Goal: Task Accomplishment & Management: Manage account settings

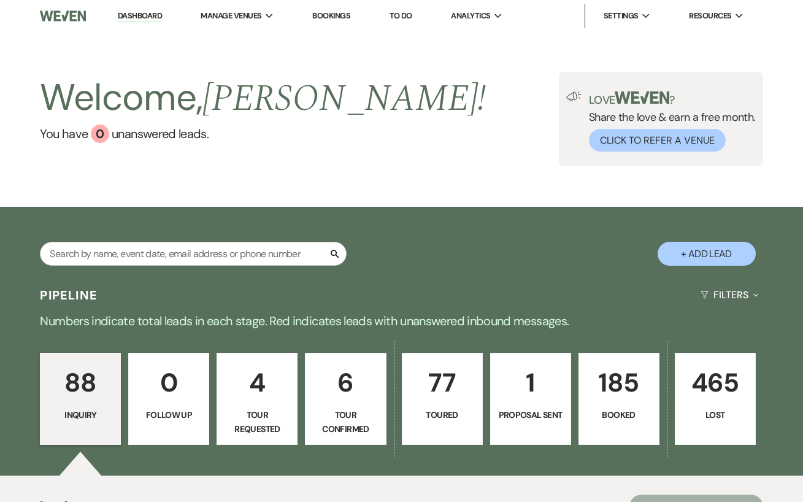
click at [196, 258] on input "text" at bounding box center [193, 254] width 307 height 24
type input "grace"
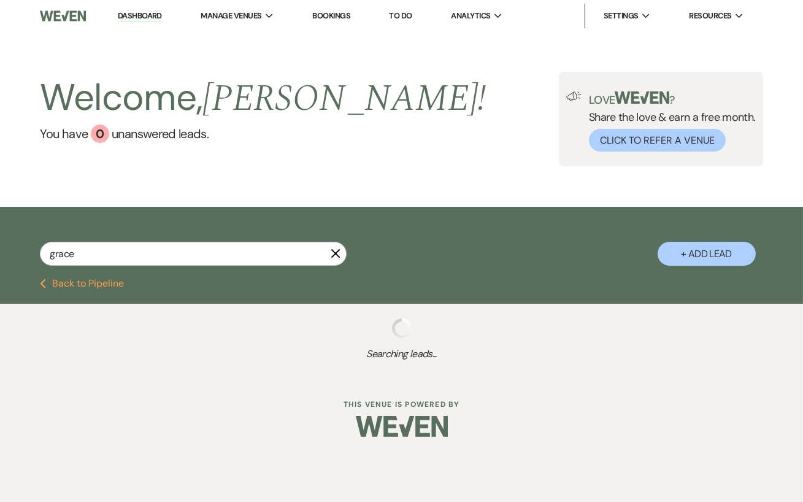
select select "8"
select select "6"
select select "5"
select select "8"
select select "11"
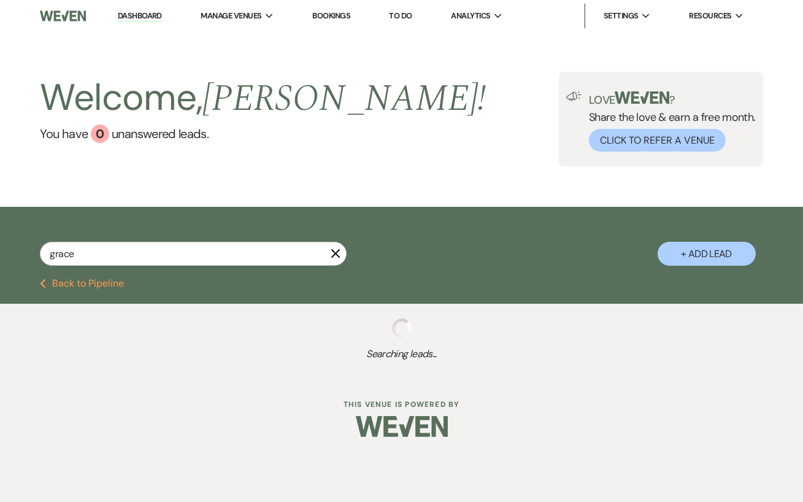
select select "8"
select select "5"
select select "8"
select select "11"
select select "8"
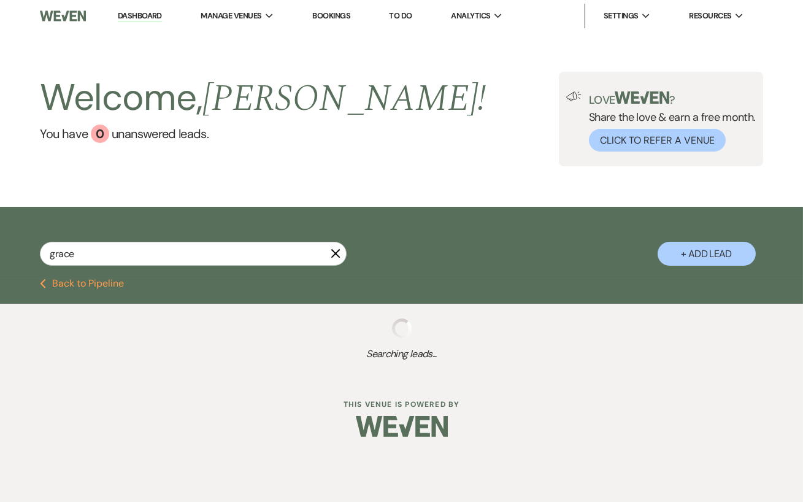
select select "4"
select select "8"
select select "5"
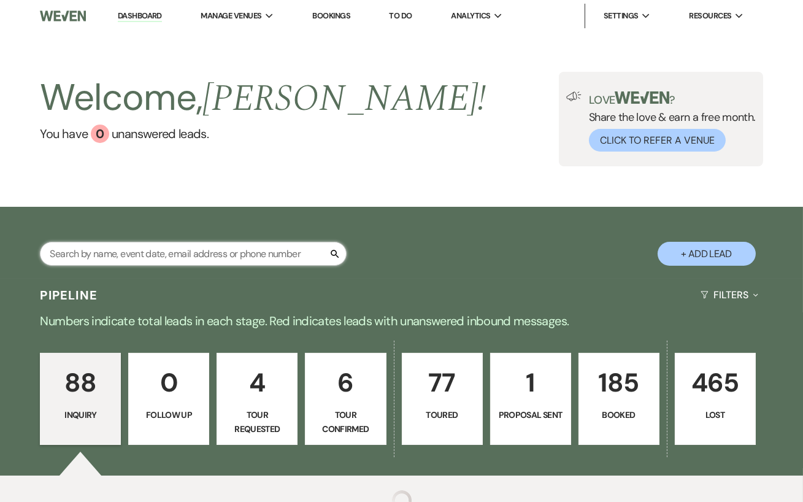
click at [186, 257] on input "text" at bounding box center [193, 254] width 307 height 24
type input "grace"
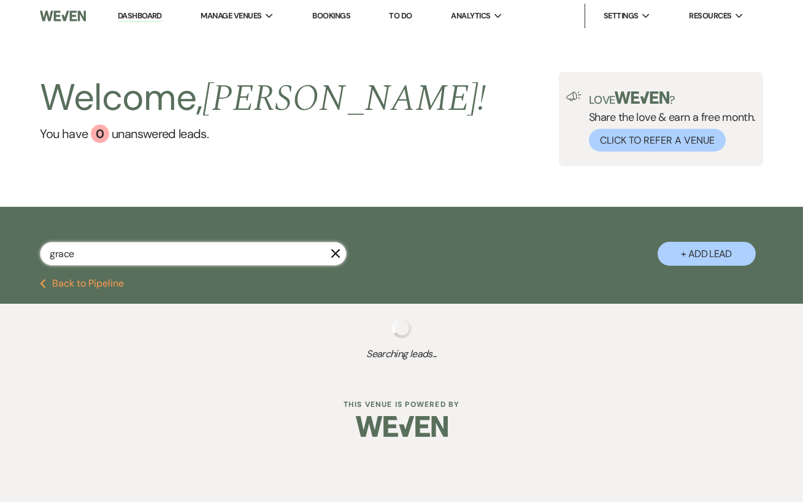
select select "8"
select select "6"
select select "5"
select select "8"
select select "11"
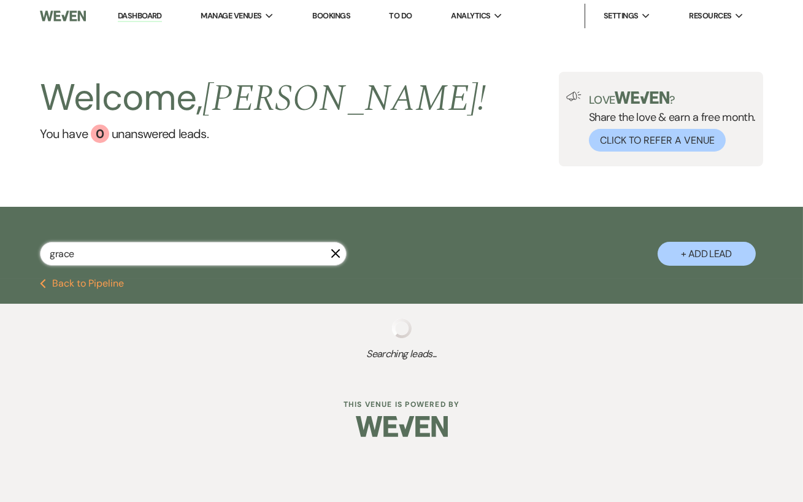
select select "8"
select select "5"
select select "8"
select select "11"
select select "8"
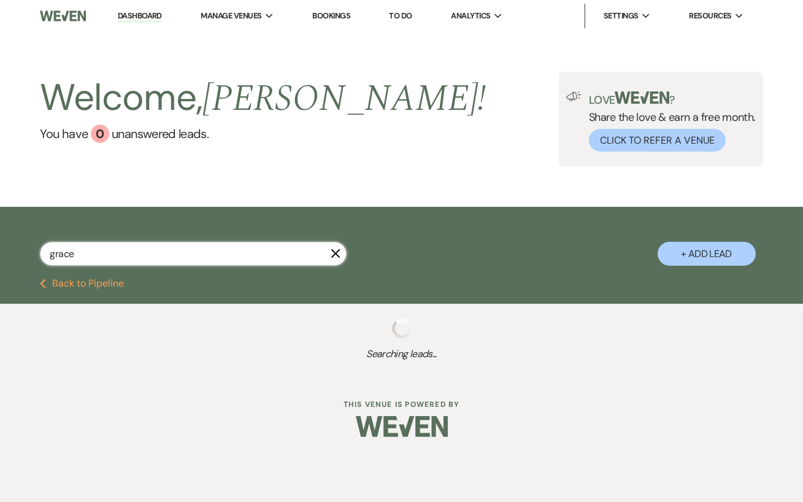
select select "4"
select select "8"
select select "5"
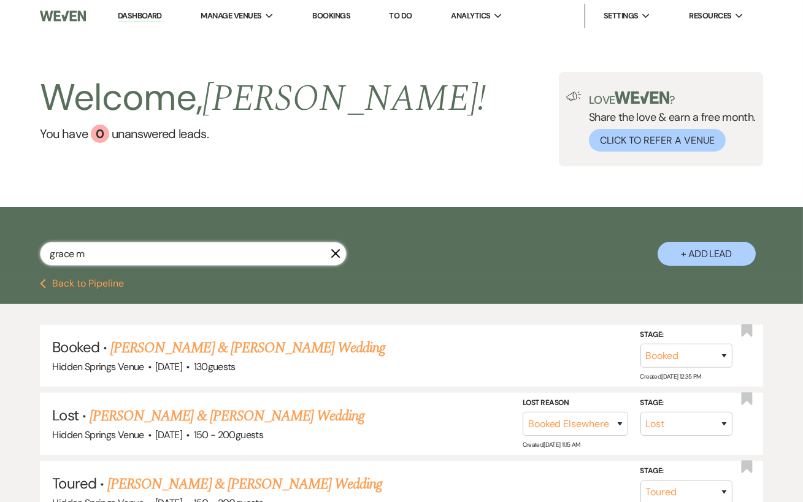
type input "[PERSON_NAME]"
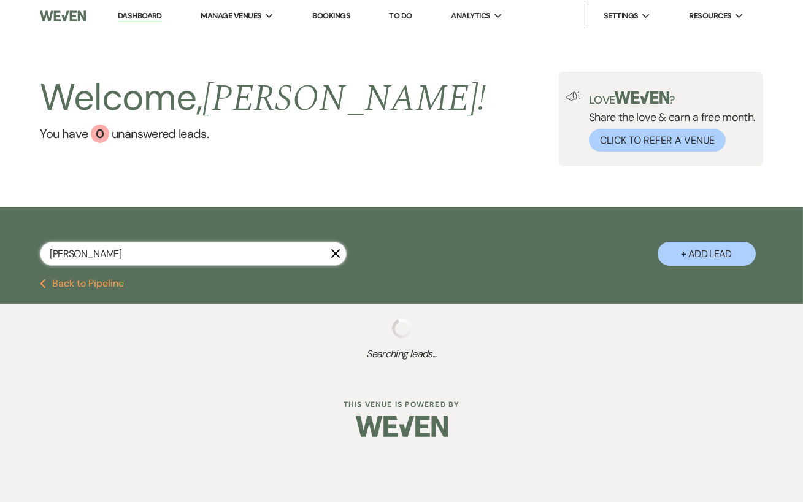
select select "2"
select select "5"
select select "8"
select select "3"
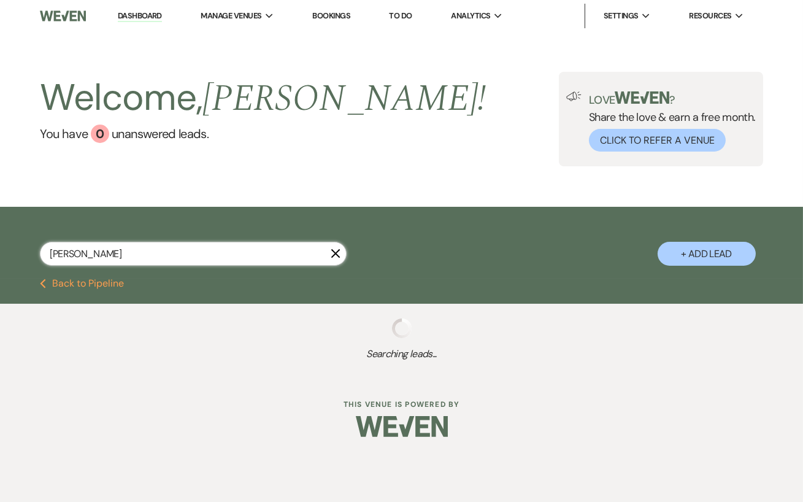
select select "2"
select select "5"
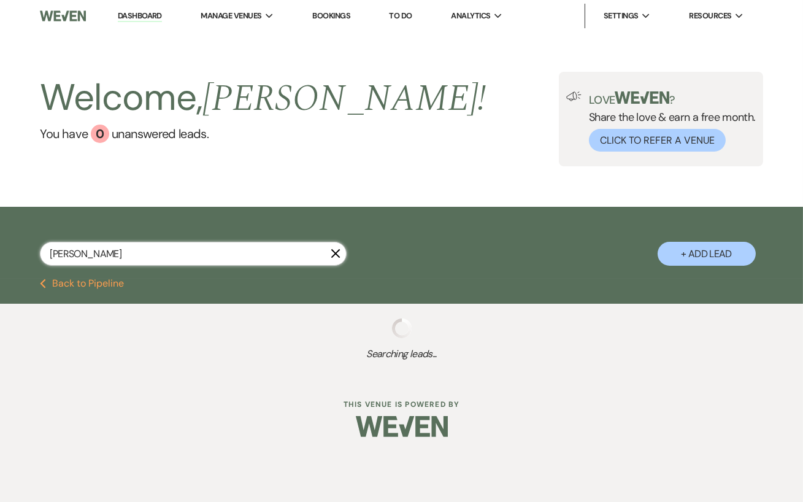
select select "8"
select select "6"
select select "8"
select select "11"
select select "8"
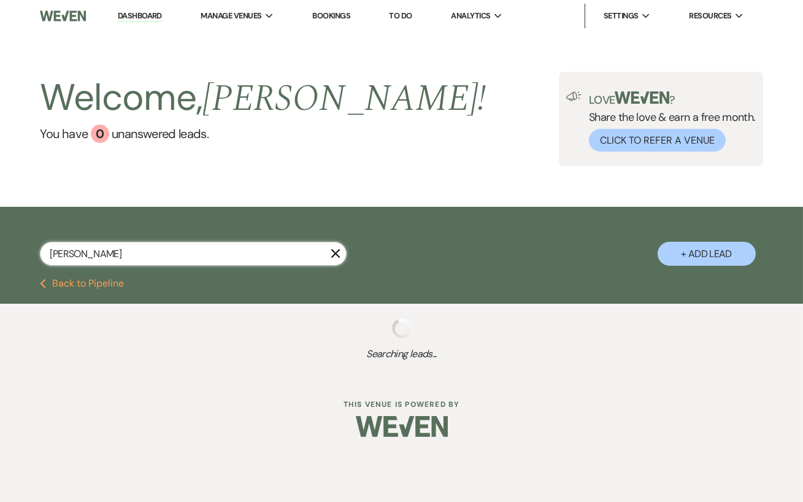
select select "5"
select select "8"
select select "11"
select select "8"
select select "5"
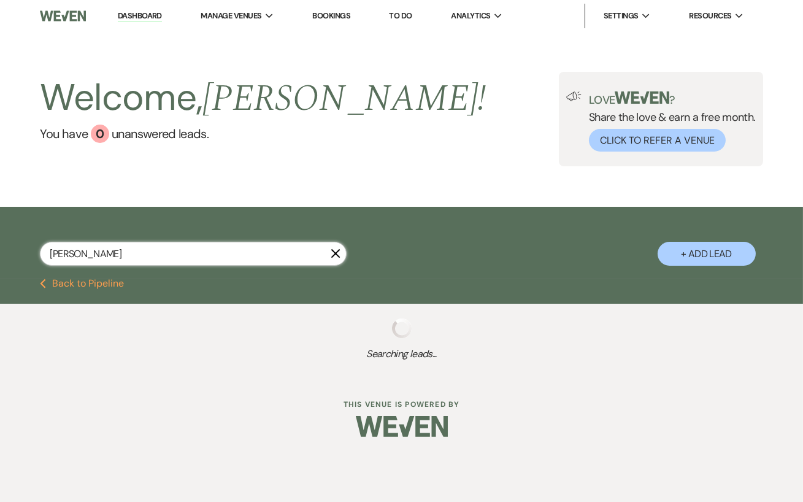
select select "5"
select select "8"
select select "5"
select select "8"
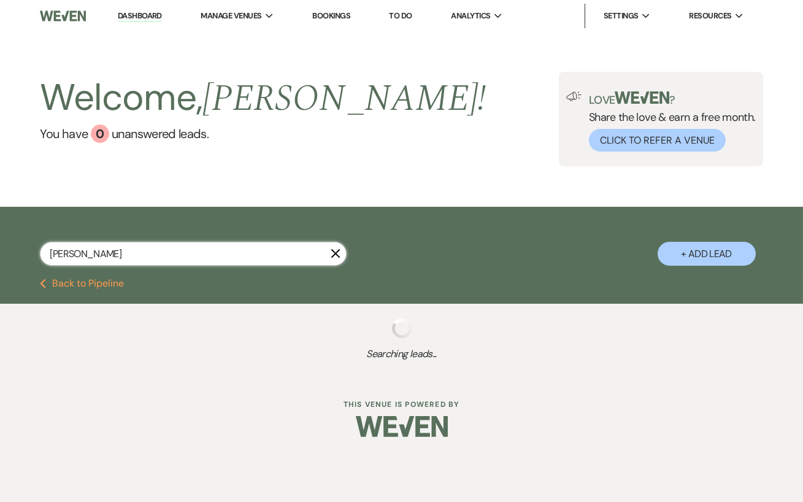
select select "11"
select select "8"
select select "5"
select select "8"
select select "5"
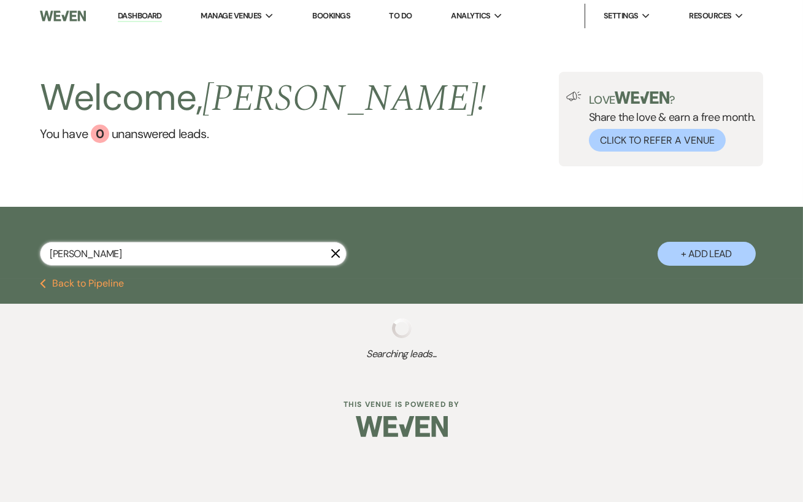
select select "8"
select select "6"
select select "8"
select select "5"
select select "8"
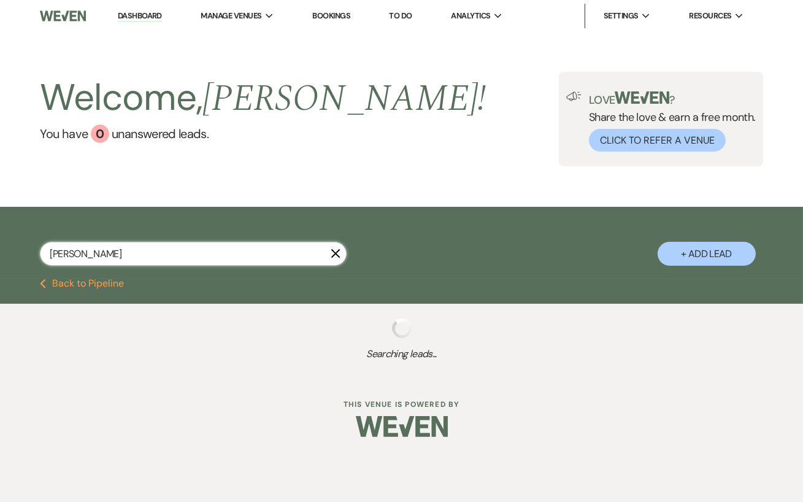
select select "5"
select select "8"
select select "5"
select select "8"
select select "11"
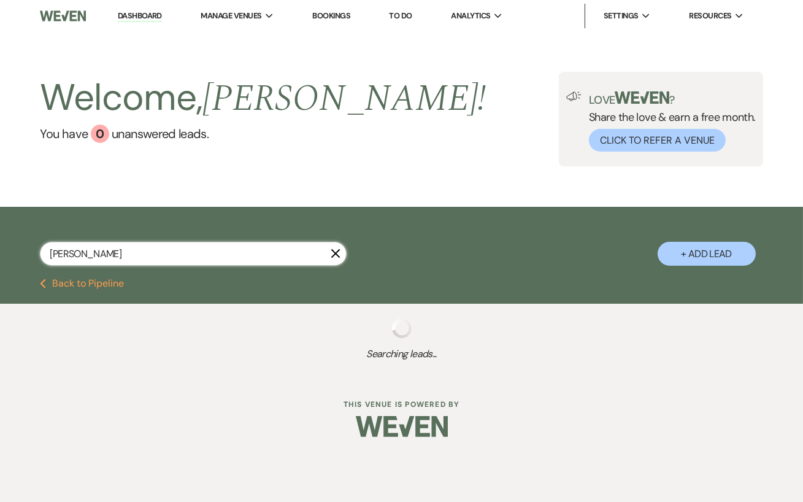
select select "8"
select select "5"
select select "8"
select select "5"
select select "8"
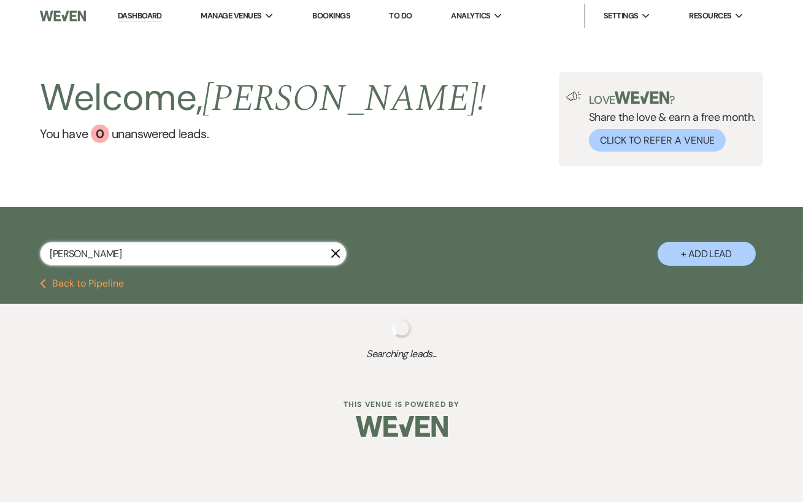
select select "5"
select select "8"
select select "6"
select select "8"
select select "5"
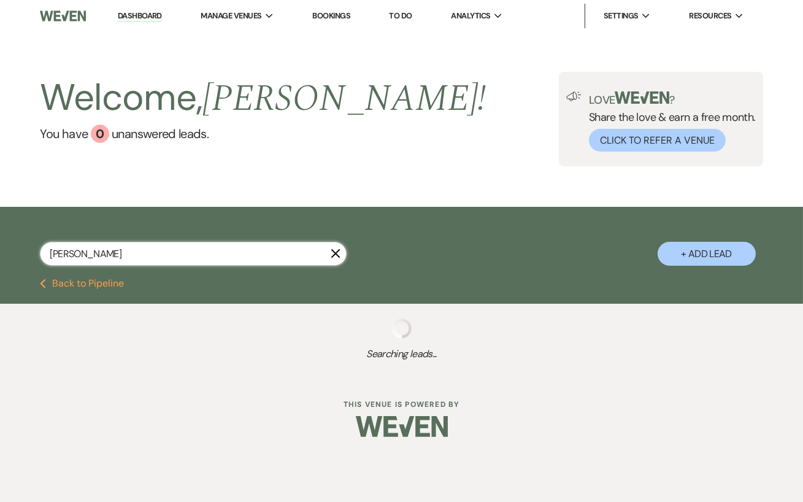
select select "8"
select select "5"
select select "8"
select select "5"
select select "8"
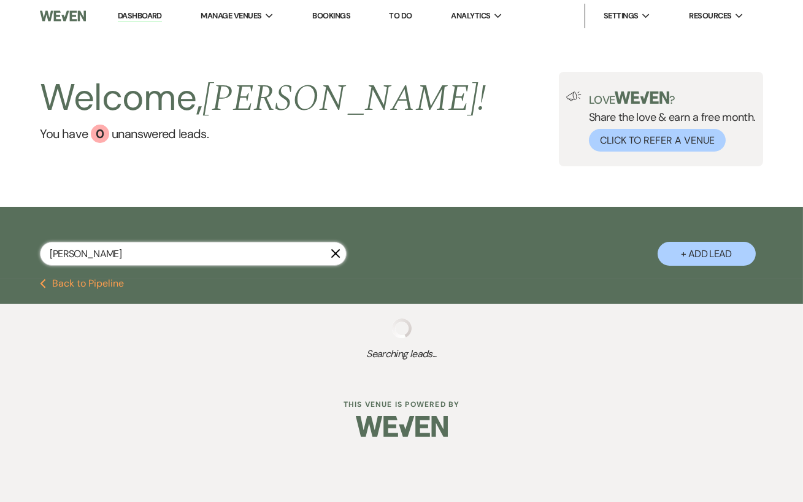
select select "5"
select select "8"
select select "5"
select select "8"
select select "5"
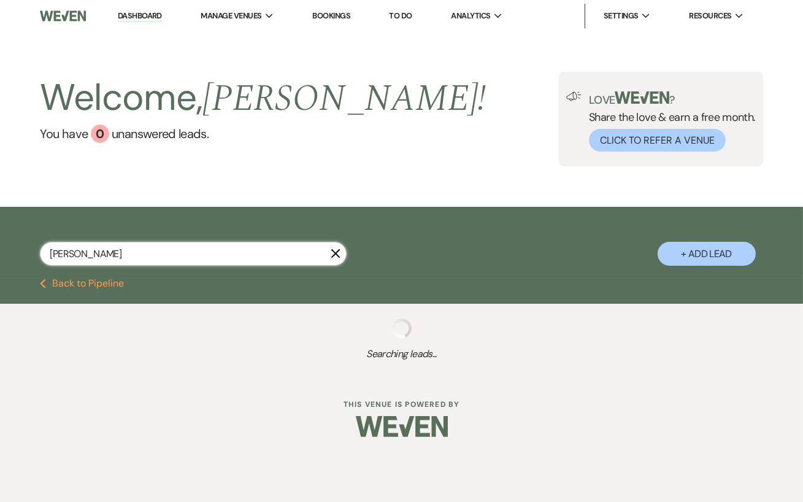
select select "8"
select select "5"
select select "8"
select select "5"
select select "8"
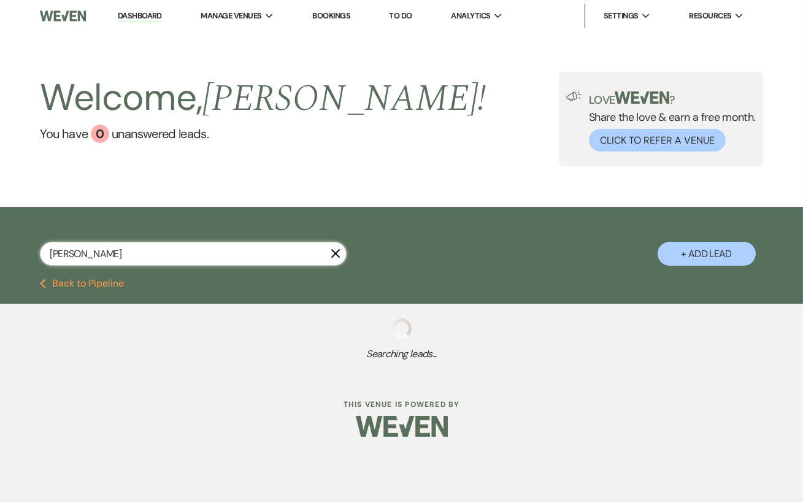
select select "5"
select select "8"
select select "5"
select select "8"
select select "11"
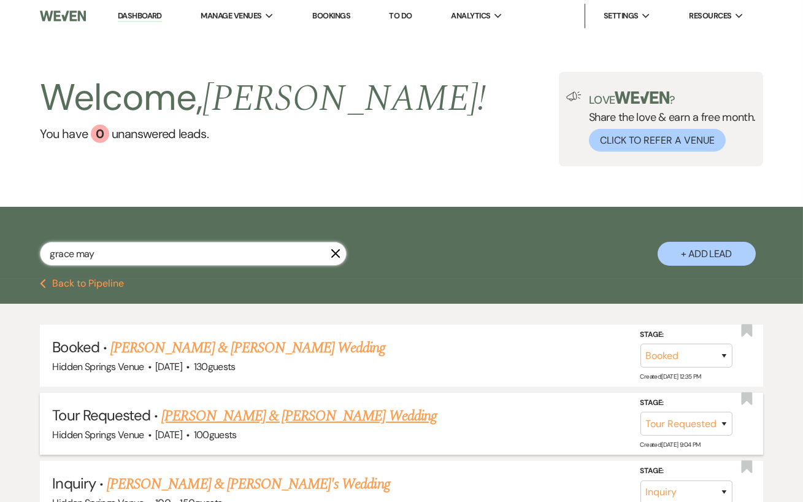
type input "[PERSON_NAME]"
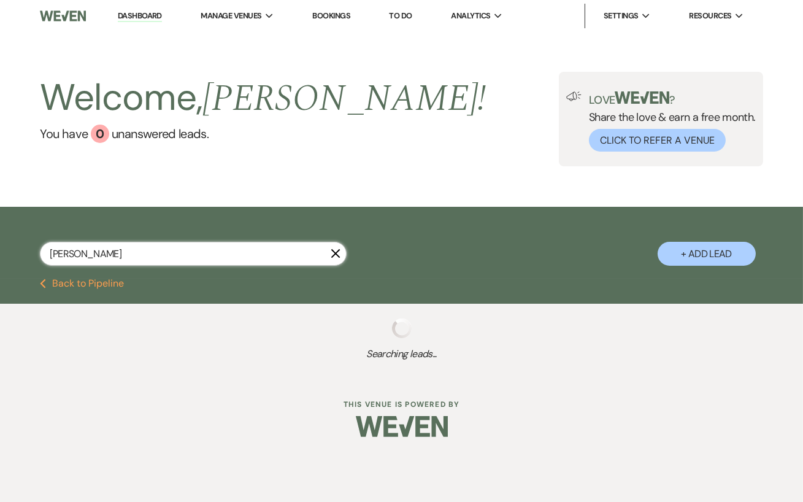
select select "5"
select select "8"
select select "11"
select select "8"
select select "11"
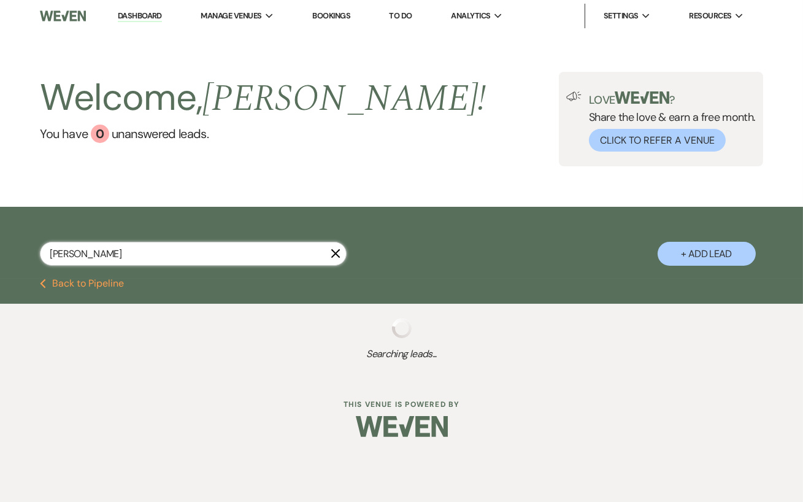
select select "8"
select select "5"
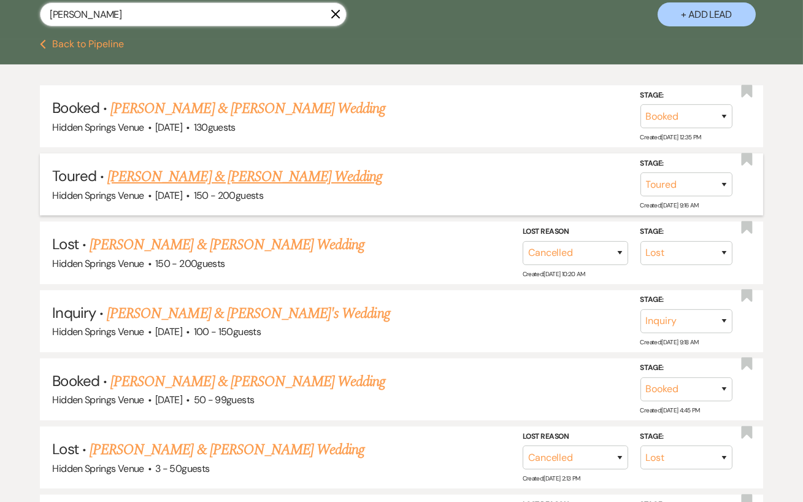
scroll to position [241, 0]
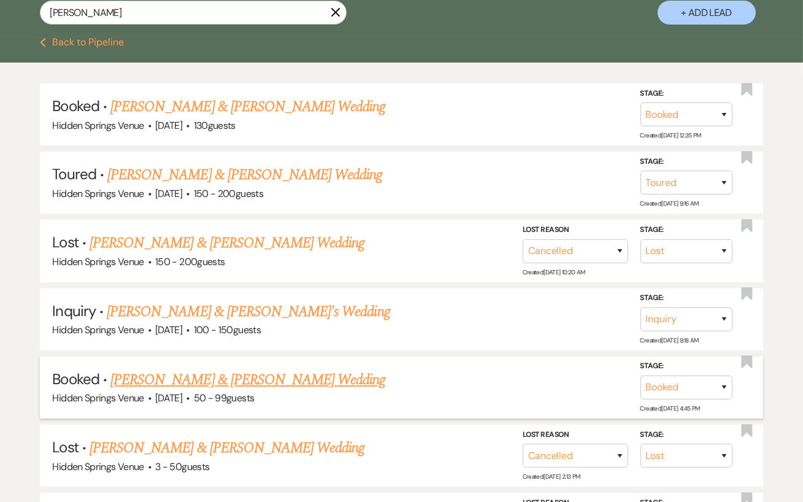
click at [312, 379] on link "[PERSON_NAME] & [PERSON_NAME] Wedding" at bounding box center [247, 380] width 275 height 22
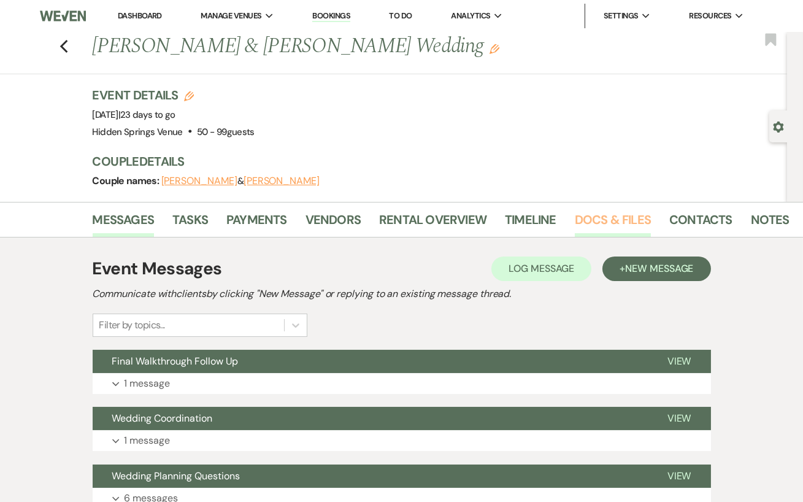
click at [624, 219] on link "Docs & Files" at bounding box center [613, 223] width 76 height 27
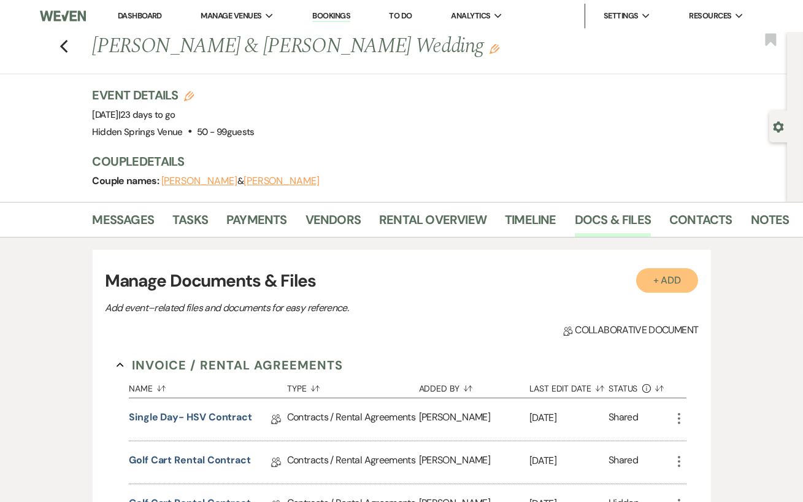
click at [678, 284] on button "+ Add" at bounding box center [668, 280] width 63 height 25
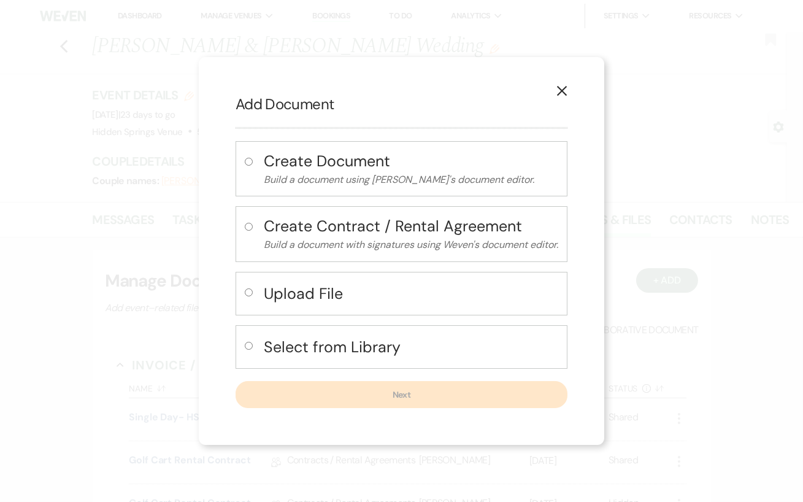
click at [250, 291] on input "radio" at bounding box center [249, 292] width 8 height 8
radio input "true"
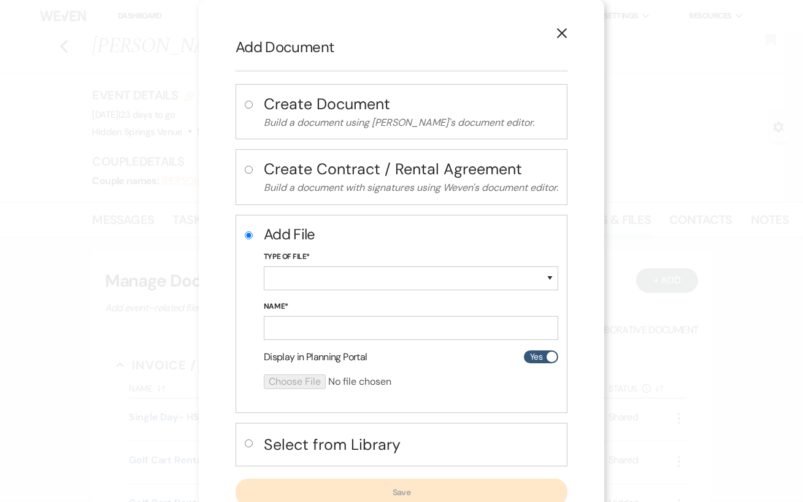
click at [307, 292] on div "Type of File* Special Event Insurance Vendor Certificate of Insurance Contracts…" at bounding box center [411, 275] width 295 height 50
click at [307, 286] on select "Special Event Insurance Vendor Certificate of Insurance Contracts / Rental Agre…" at bounding box center [411, 278] width 295 height 24
select select "19"
click at [264, 266] on select "Special Event Insurance Vendor Certificate of Insurance Contracts / Rental Agre…" at bounding box center [411, 278] width 295 height 24
click at [304, 341] on form "Add File Type of File* Special Event Insurance Vendor Certificate of Insurance …" at bounding box center [411, 311] width 295 height 175
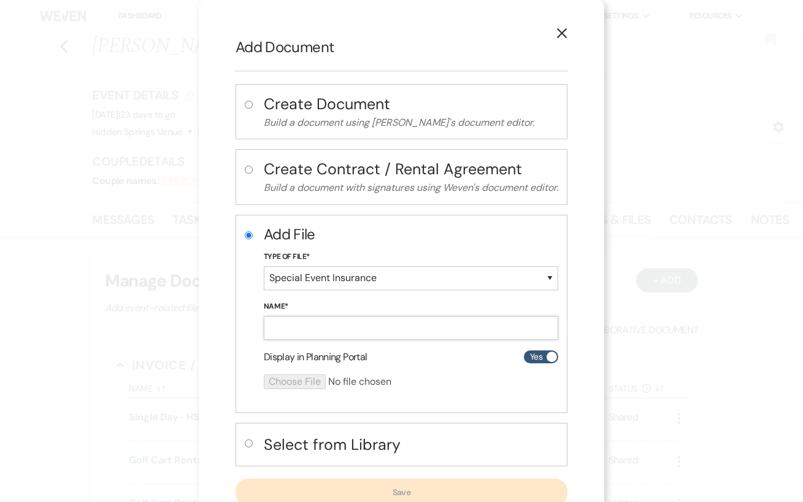
click at [304, 333] on input "Name*" at bounding box center [411, 328] width 295 height 24
type input "Insurance"
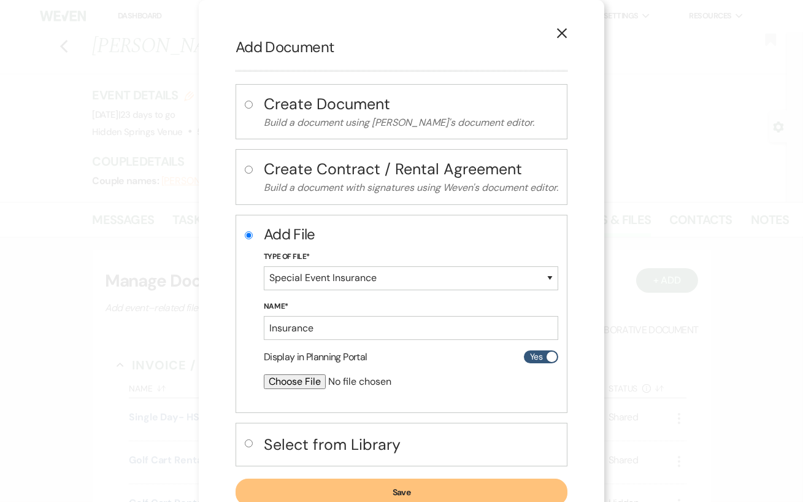
click at [300, 381] on input "file" at bounding box center [379, 381] width 230 height 15
type input "C:\fakepath\CertificateofLiabilityInsurance-2025-09-18T140458.213.pdf"
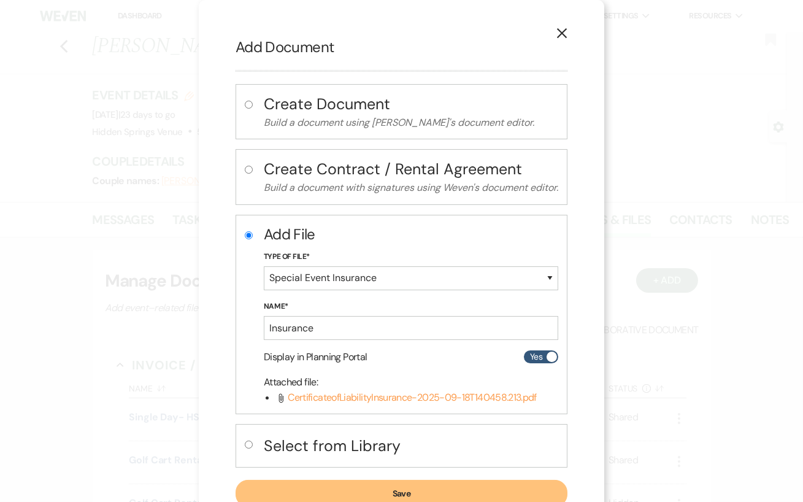
scroll to position [41, 0]
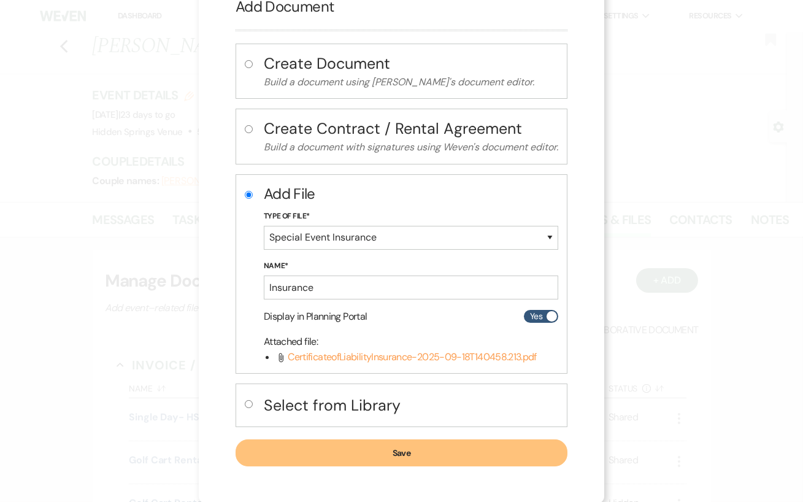
click at [422, 460] on button "Save" at bounding box center [402, 452] width 332 height 27
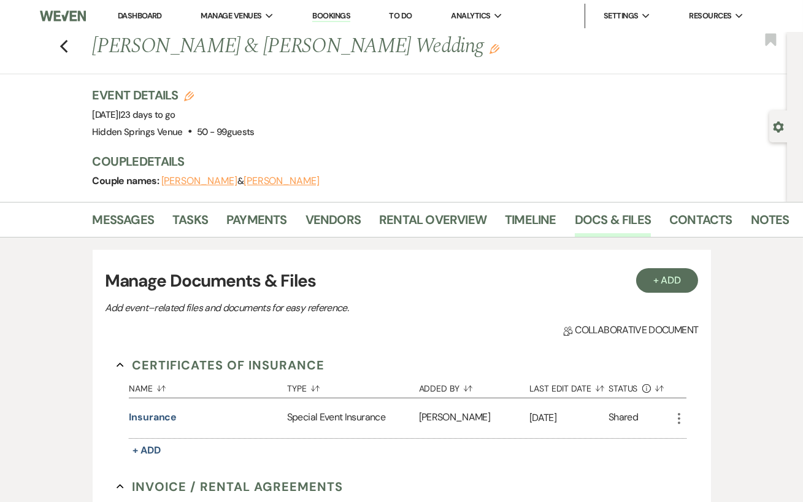
click at [144, 10] on li "Dashboard" at bounding box center [140, 16] width 56 height 25
click at [145, 17] on link "Dashboard" at bounding box center [140, 15] width 44 height 10
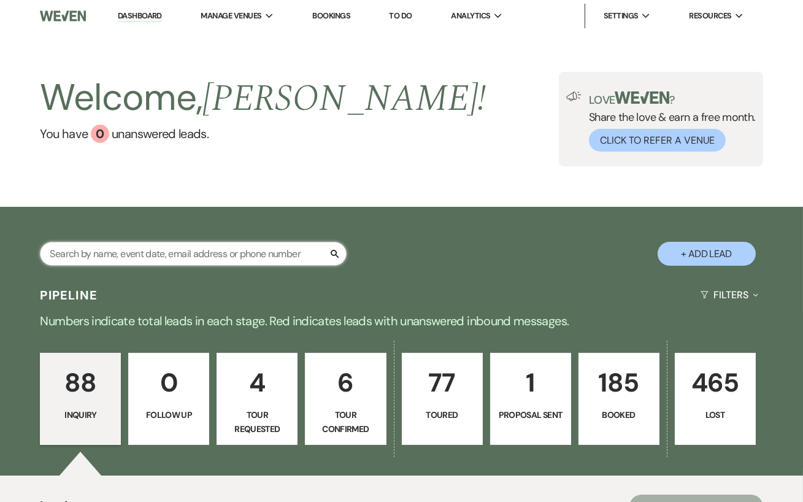
click at [190, 251] on input "text" at bounding box center [193, 254] width 307 height 24
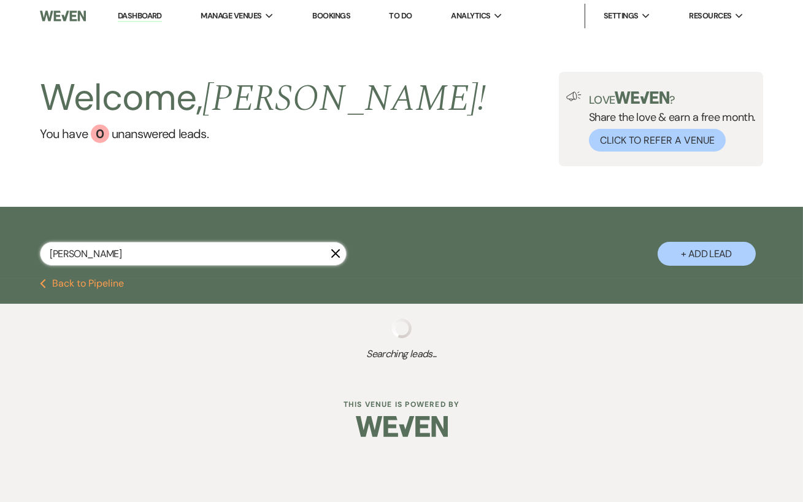
type input "[PERSON_NAME]"
select select "5"
select select "4"
select select "5"
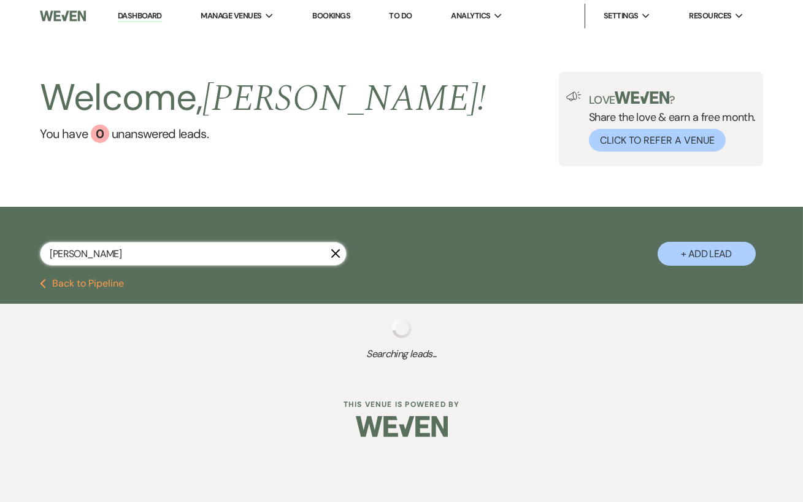
select select "8"
select select "6"
select select "8"
select select "6"
select select "5"
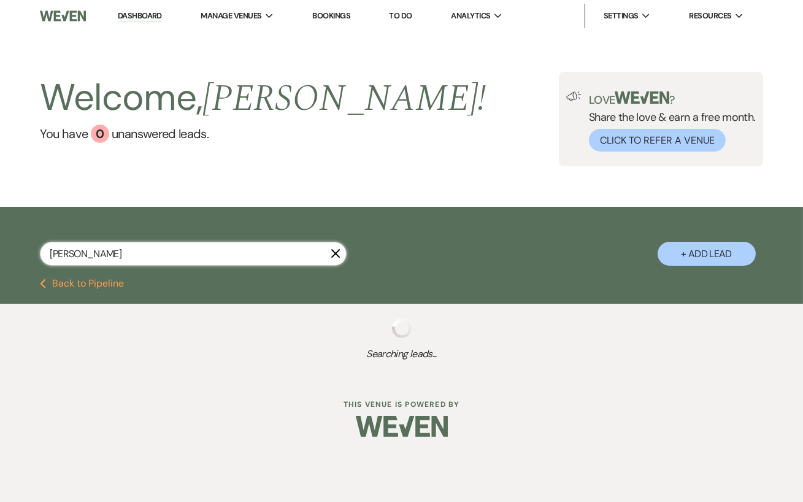
select select "8"
select select "6"
select select "5"
select select "8"
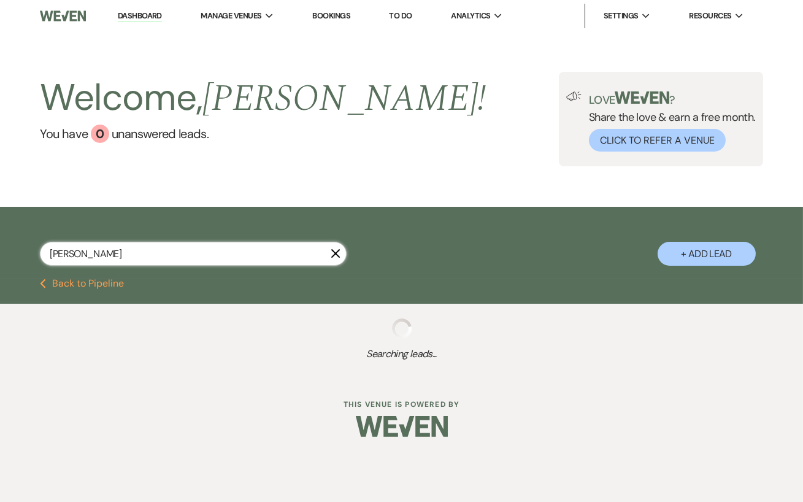
select select "4"
select select "8"
select select "6"
select select "5"
select select "8"
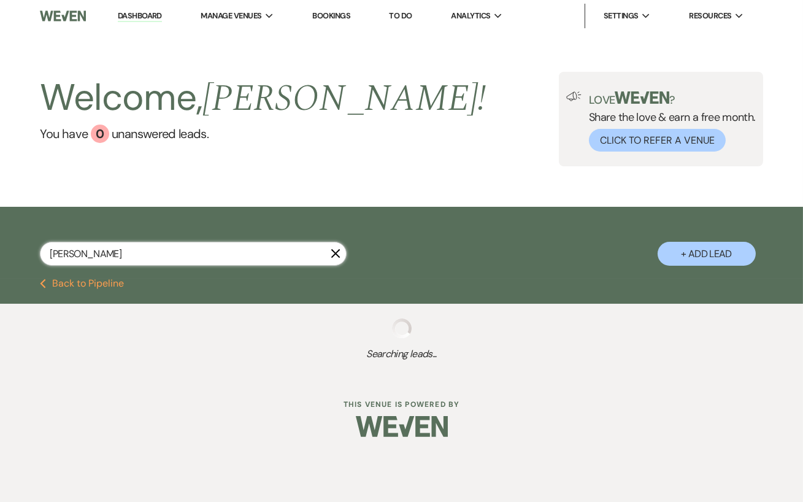
select select "4"
select select "8"
select select "4"
select select "5"
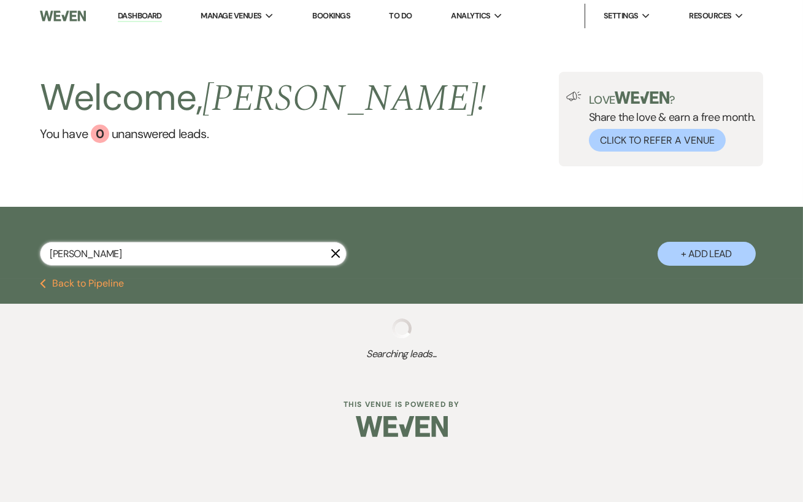
select select "8"
select select "5"
select select "8"
select select "5"
select select "8"
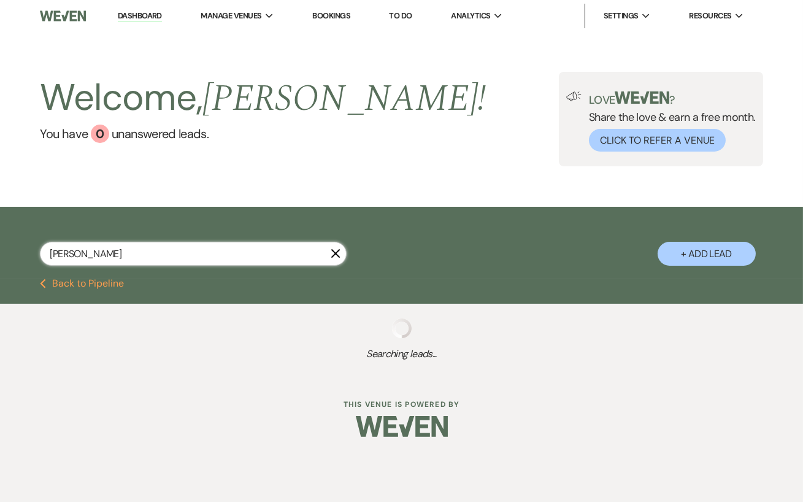
select select "11"
select select "8"
select select "6"
select select "8"
select select "5"
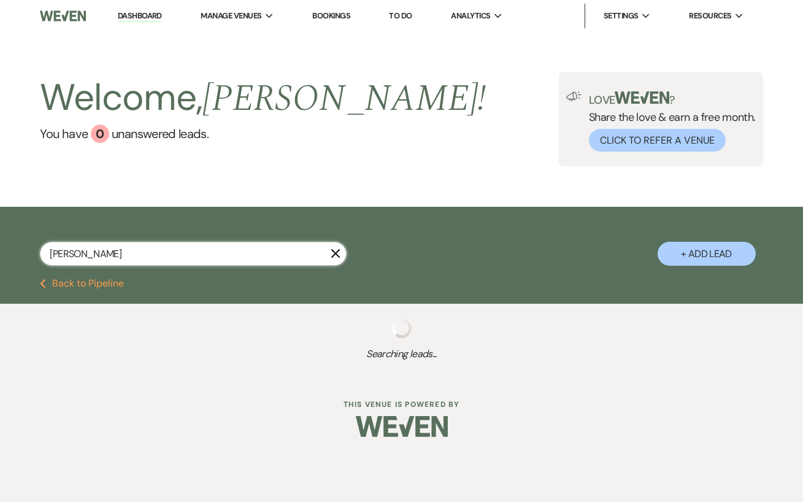
select select "8"
select select "5"
select select "8"
select select "6"
select select "8"
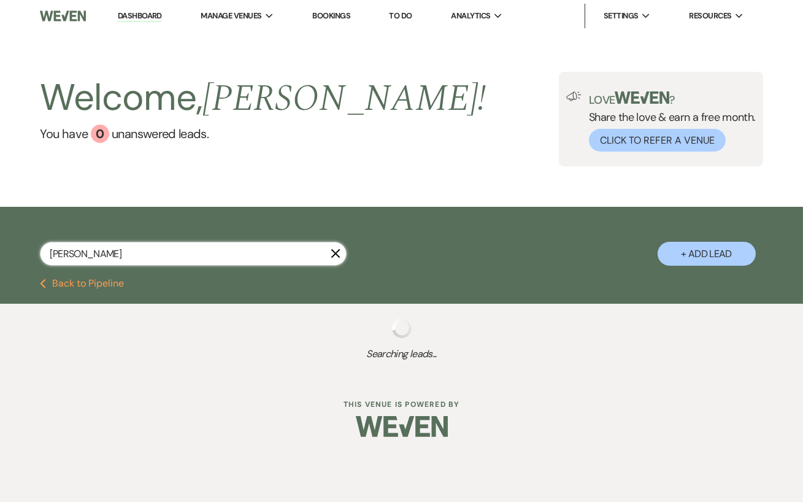
select select "11"
select select "8"
select select "5"
select select "8"
select select "11"
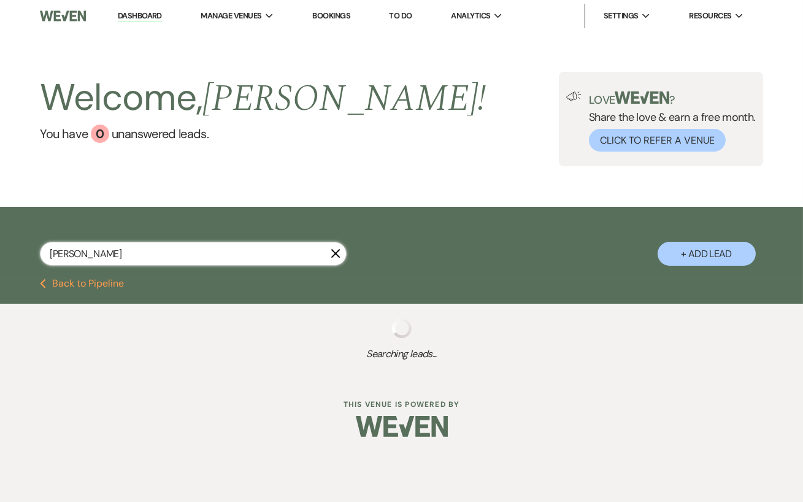
select select "5"
select select "8"
select select "6"
select select "8"
select select "5"
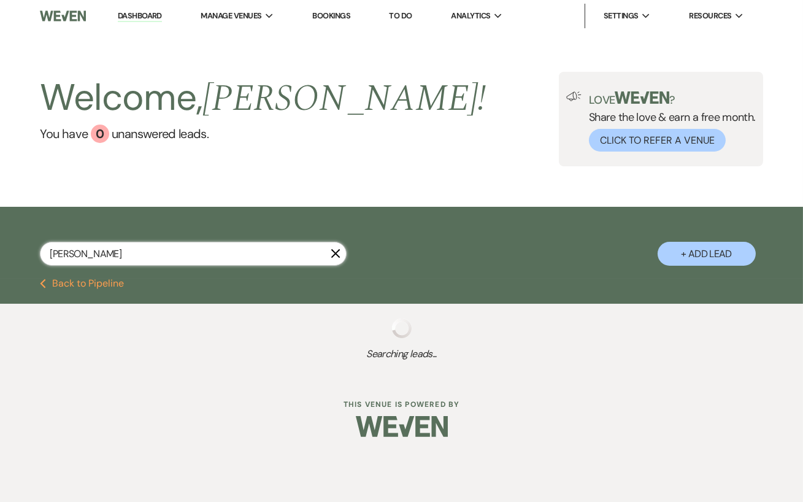
select select "8"
select select "6"
select select "8"
select select "5"
select select "8"
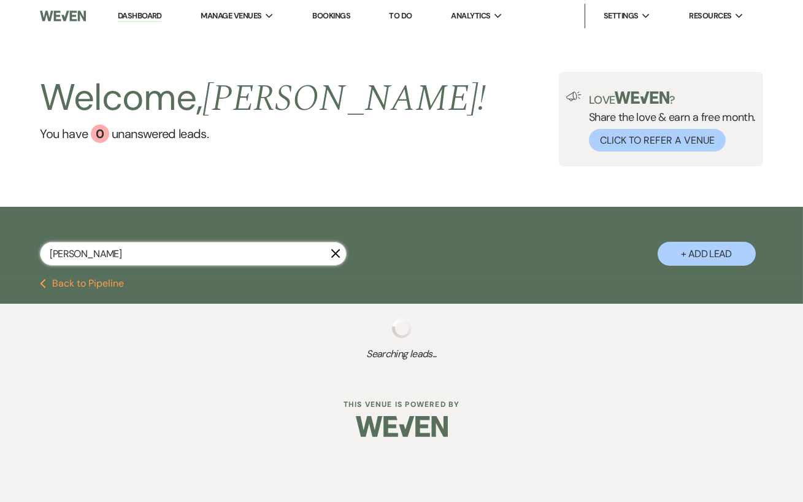
select select "1"
select select "8"
select select "5"
select select "8"
select select "5"
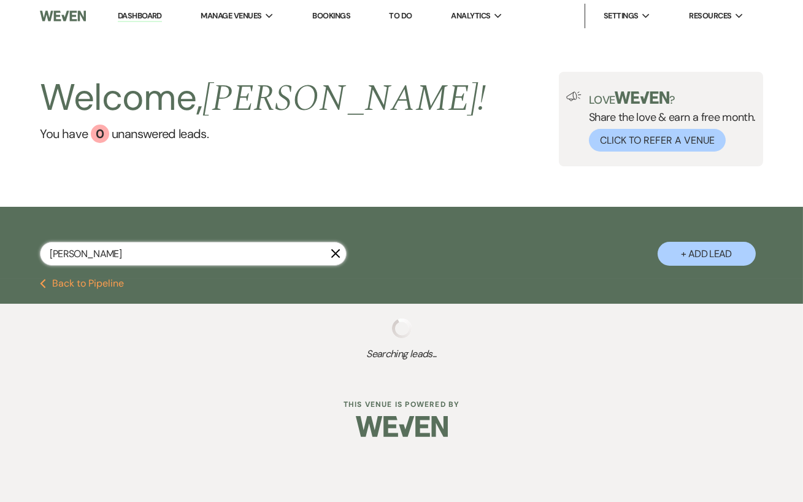
select select "8"
select select "5"
select select "8"
select select "5"
select select "8"
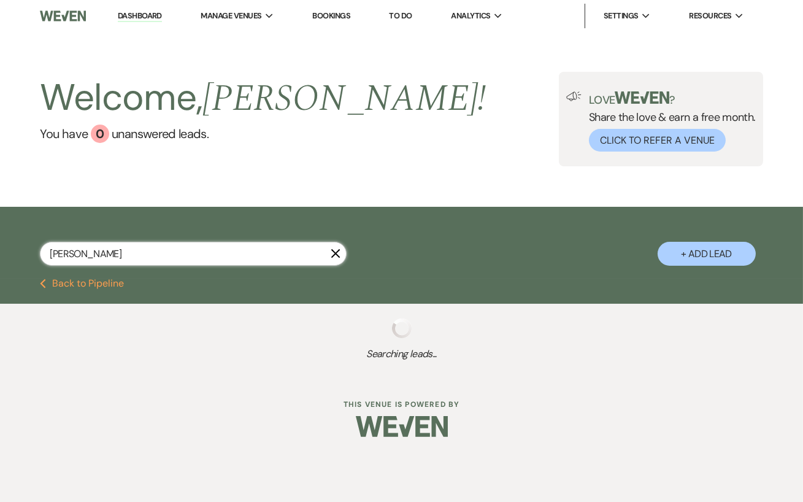
select select "11"
select select "8"
select select "5"
select select "8"
select select "7"
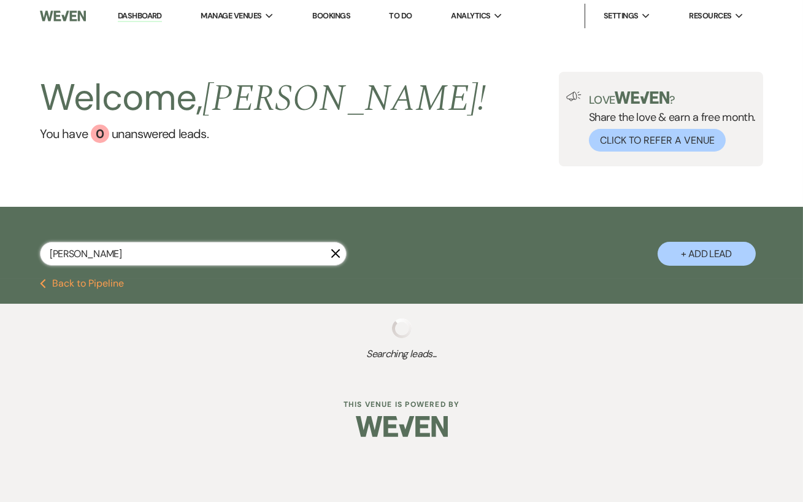
select select "8"
select select "4"
select select "8"
select select "5"
select select "8"
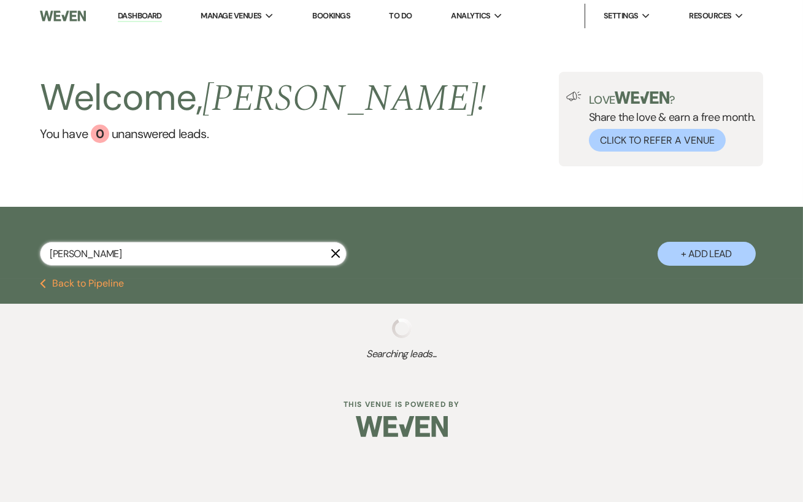
select select "5"
select select "8"
select select "4"
select select "8"
select select "5"
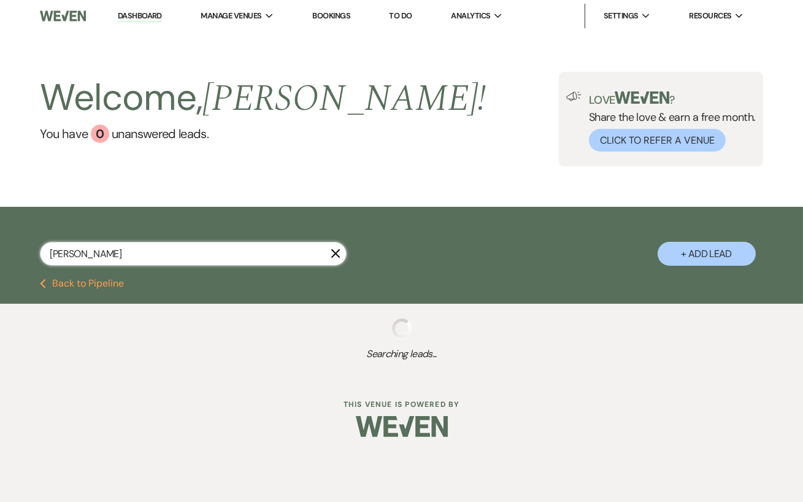
select select "8"
select select "7"
select select "8"
select select "4"
select select "8"
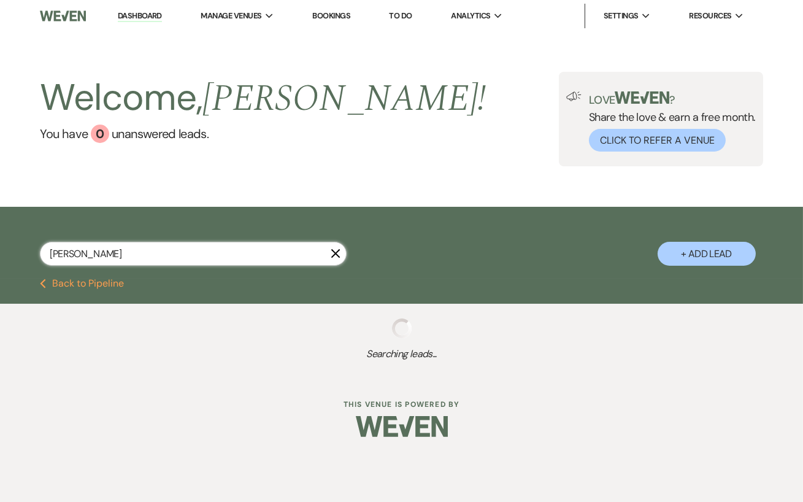
select select "5"
select select "8"
select select "6"
select select "8"
select select "5"
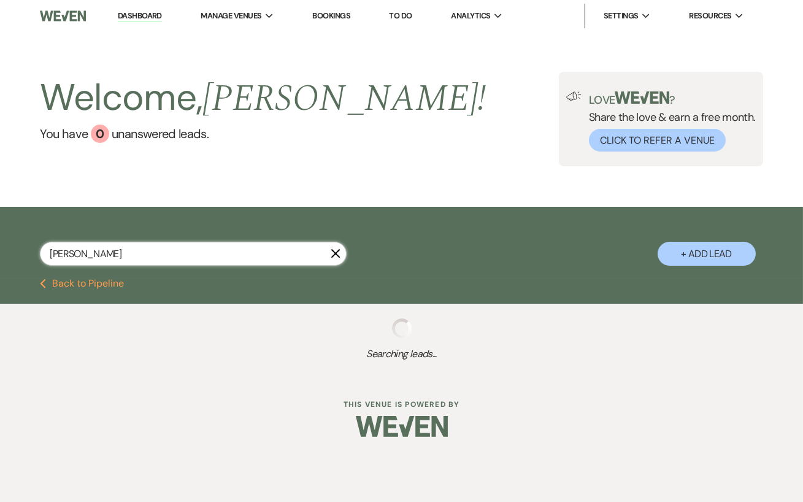
select select "8"
select select "5"
select select "8"
select select "6"
select select "8"
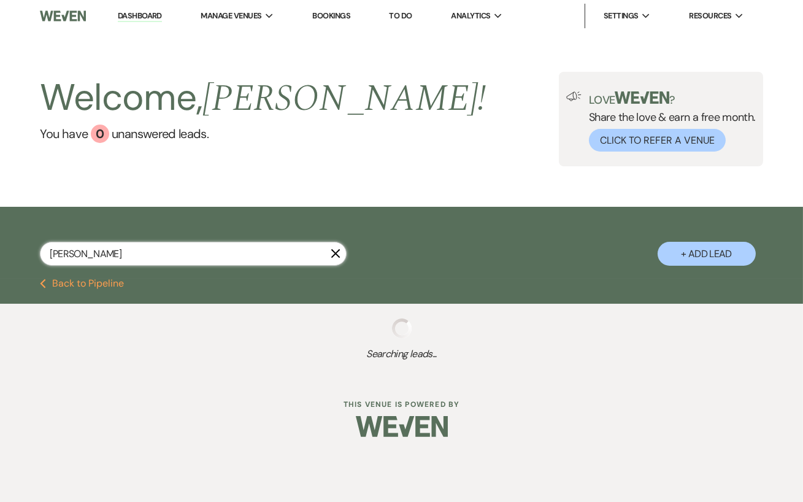
select select "5"
select select "8"
select select "5"
select select "8"
select select "5"
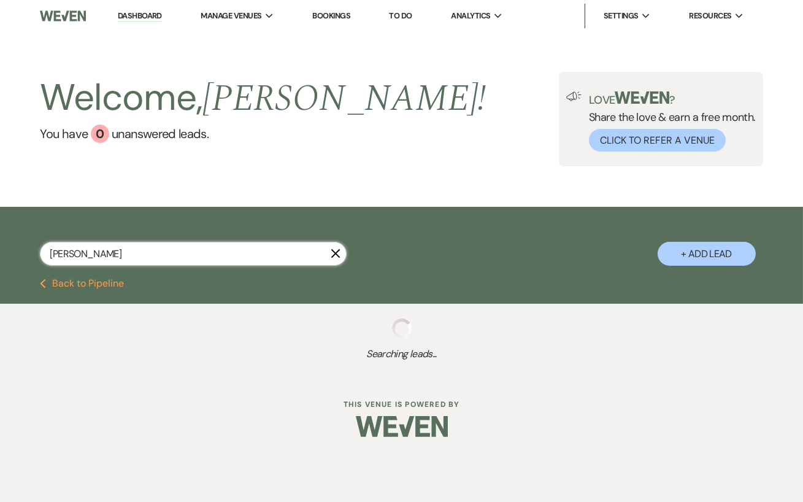
select select "8"
select select "5"
select select "8"
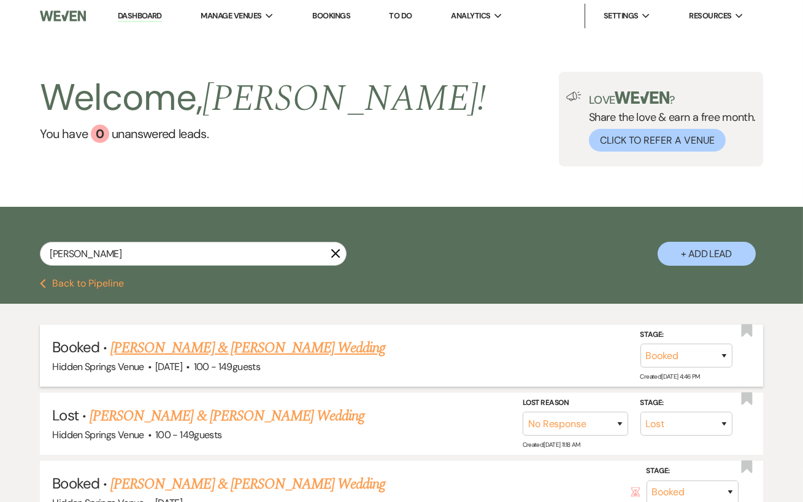
click at [230, 346] on link "[PERSON_NAME] & [PERSON_NAME] Wedding" at bounding box center [247, 348] width 275 height 22
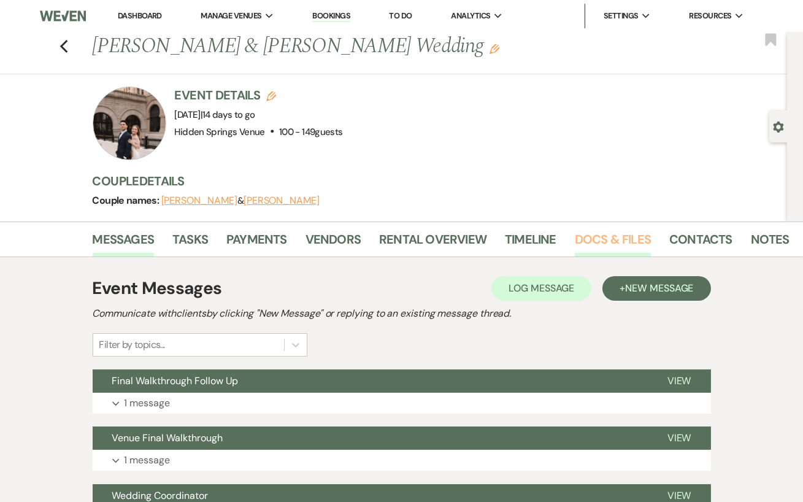
click at [586, 246] on link "Docs & Files" at bounding box center [613, 243] width 76 height 27
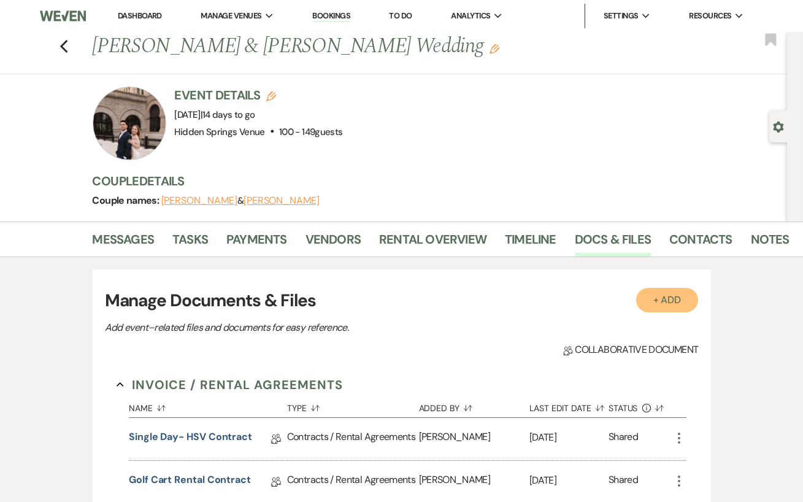
click at [648, 303] on button "+ Add" at bounding box center [668, 300] width 63 height 25
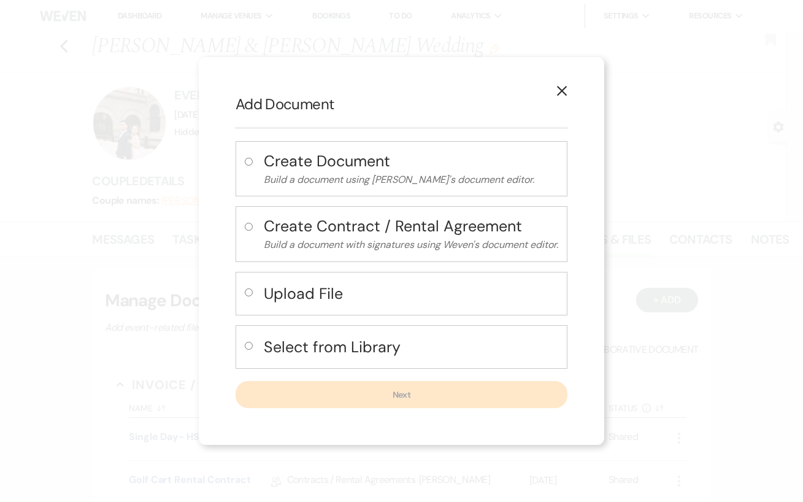
click at [247, 288] on input "radio" at bounding box center [249, 292] width 8 height 8
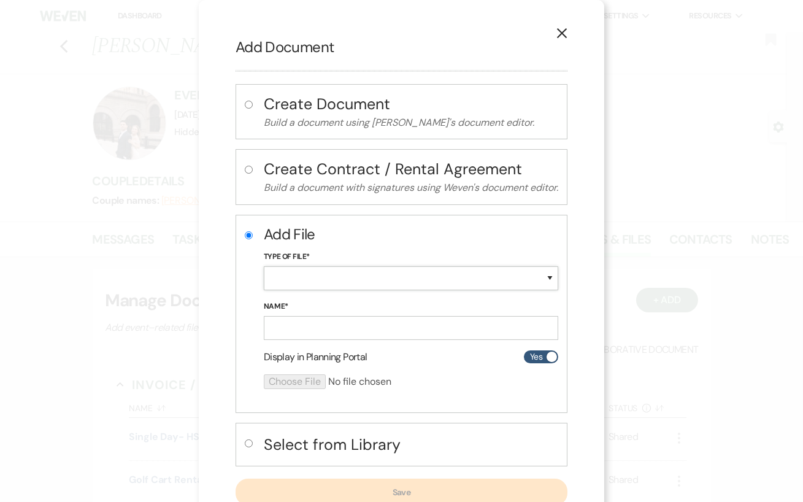
click at [317, 281] on select "Special Event Insurance Vendor Certificate of Insurance Contracts / Rental Agre…" at bounding box center [411, 278] width 295 height 24
click at [264, 266] on select "Special Event Insurance Vendor Certificate of Insurance Contracts / Rental Agre…" at bounding box center [411, 278] width 295 height 24
click at [317, 329] on input "Name*" at bounding box center [411, 328] width 295 height 24
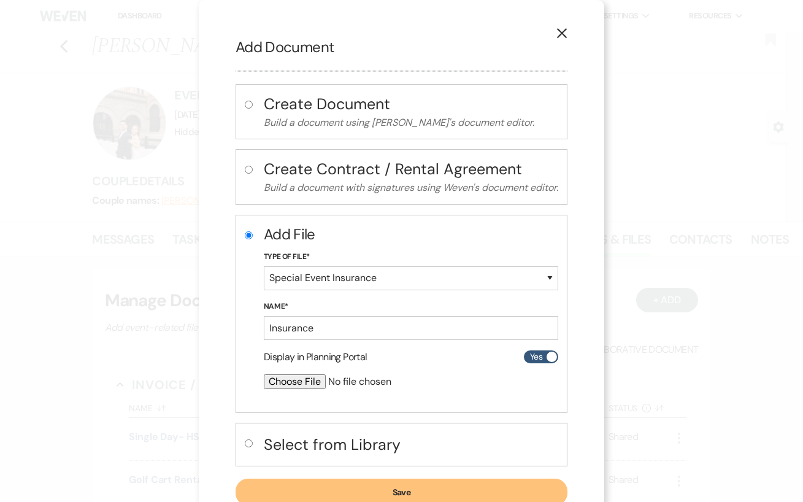
click at [308, 376] on input "file" at bounding box center [379, 381] width 230 height 15
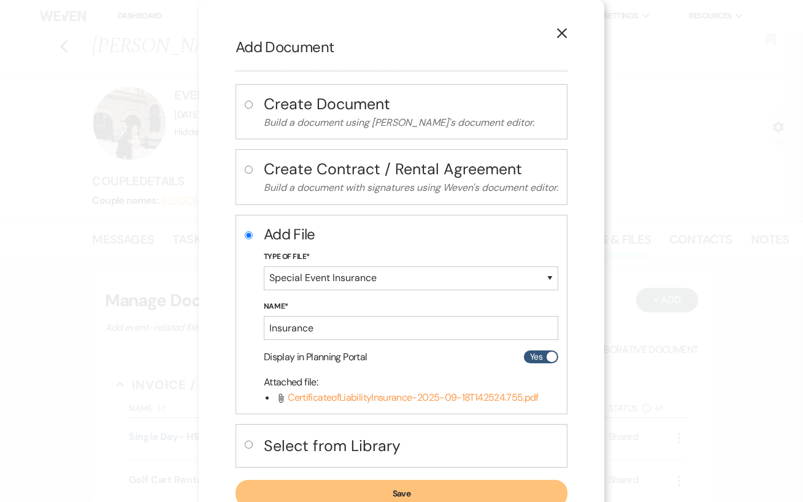
click at [438, 487] on button "Save" at bounding box center [402, 493] width 332 height 27
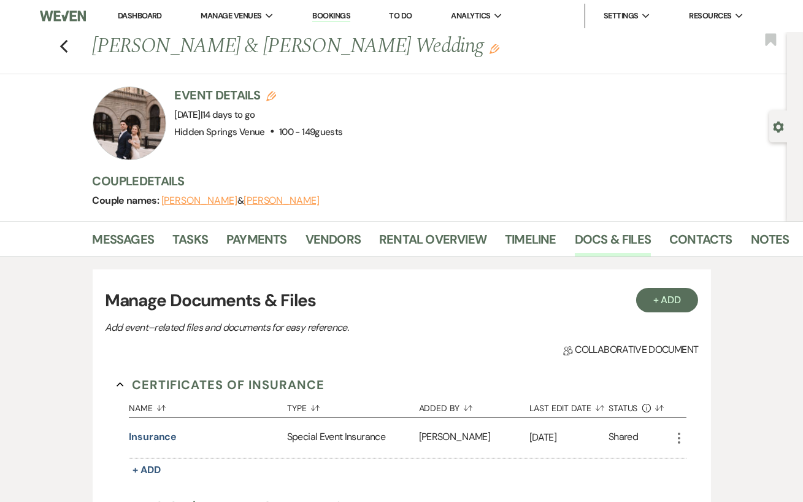
click at [143, 17] on link "Dashboard" at bounding box center [140, 15] width 44 height 10
